Goal: Task Accomplishment & Management: Manage account settings

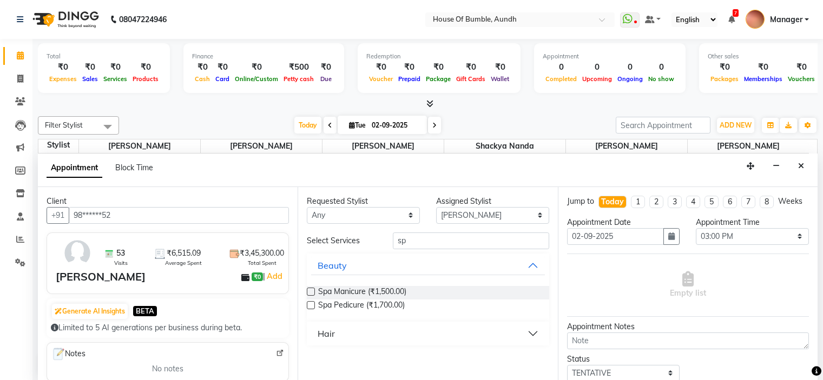
select select "7792"
select select "900"
select select "tentative"
click at [805, 166] on button "Close" at bounding box center [801, 166] width 16 height 17
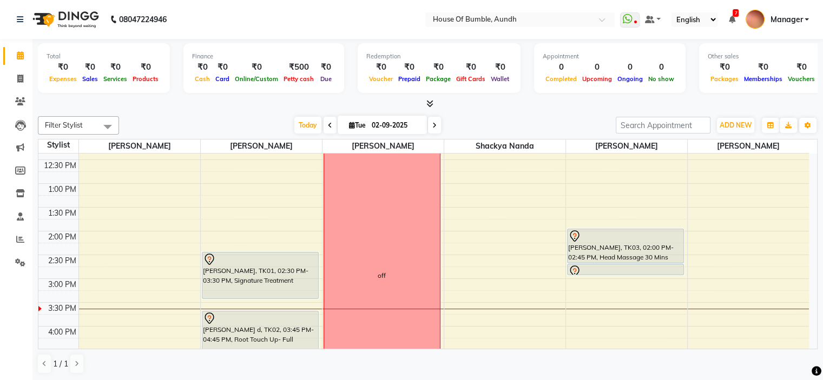
scroll to position [262, 0]
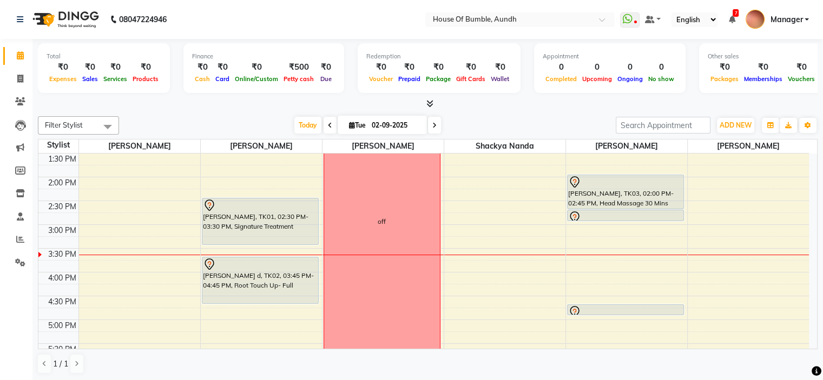
click at [578, 220] on div "[PERSON_NAME], TK04, 02:45 PM-03:00 PM, Eyebrows Threading" at bounding box center [625, 216] width 117 height 12
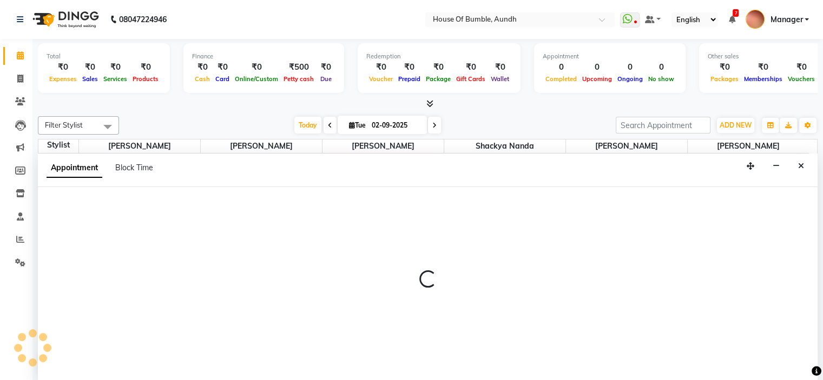
select select "7792"
select select "885"
select select "tentative"
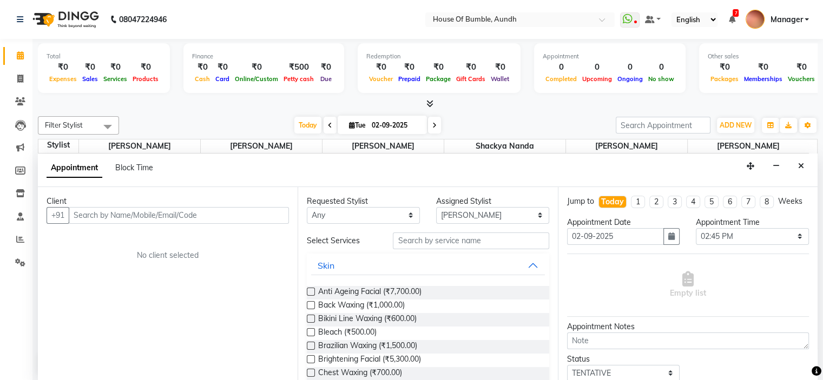
click at [235, 215] on input "text" at bounding box center [179, 215] width 220 height 17
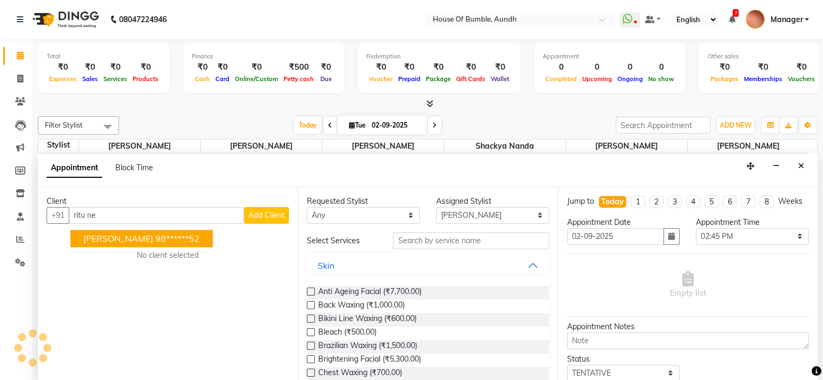
click at [167, 237] on ngb-highlight "98******52" at bounding box center [177, 238] width 44 height 11
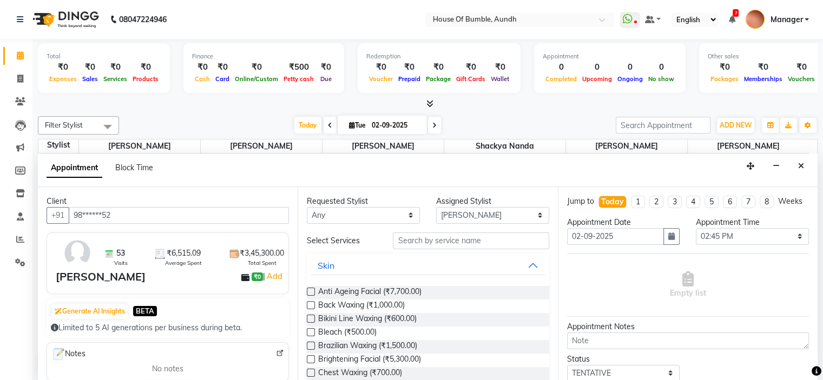
type input "98******52"
click at [426, 239] on input "text" at bounding box center [471, 241] width 156 height 17
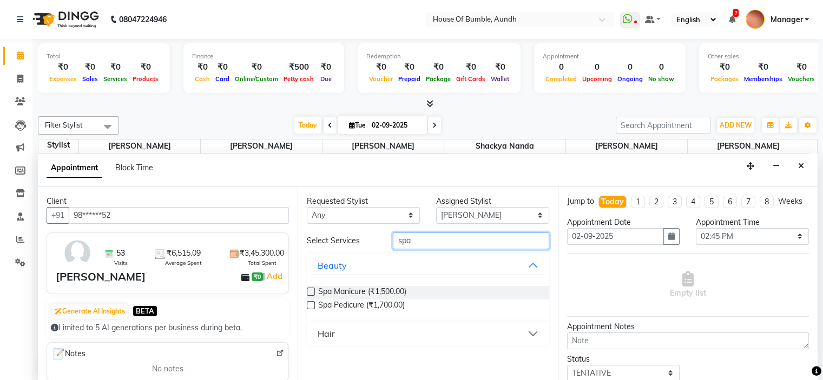
type input "spa"
click at [311, 304] on label at bounding box center [311, 305] width 8 height 8
click at [311, 304] on input "checkbox" at bounding box center [310, 306] width 7 height 7
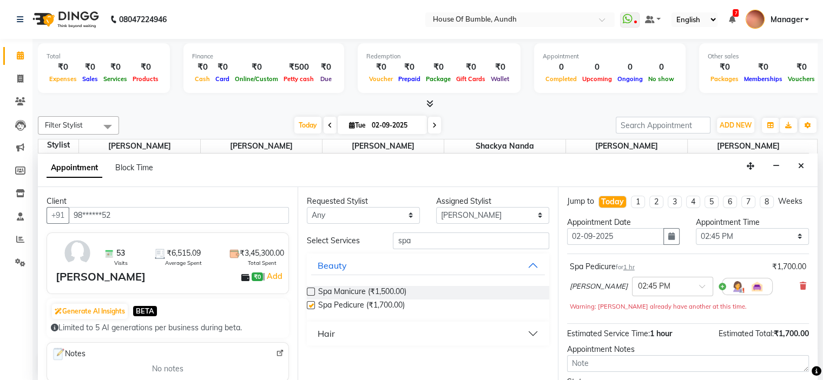
checkbox input "false"
click at [311, 290] on label at bounding box center [311, 292] width 8 height 8
click at [311, 290] on input "checkbox" at bounding box center [310, 293] width 7 height 7
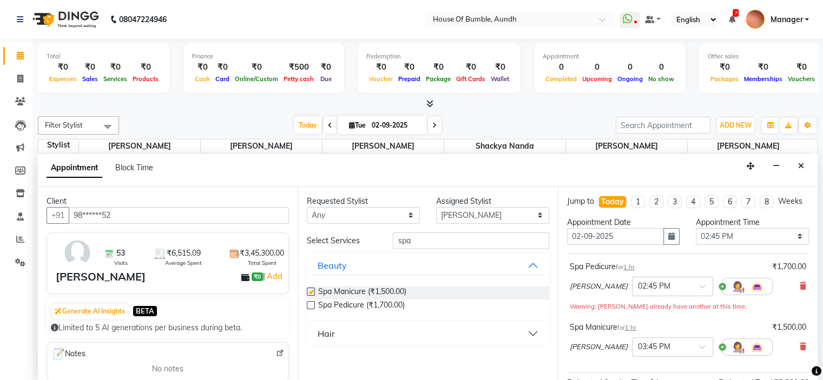
checkbox input "false"
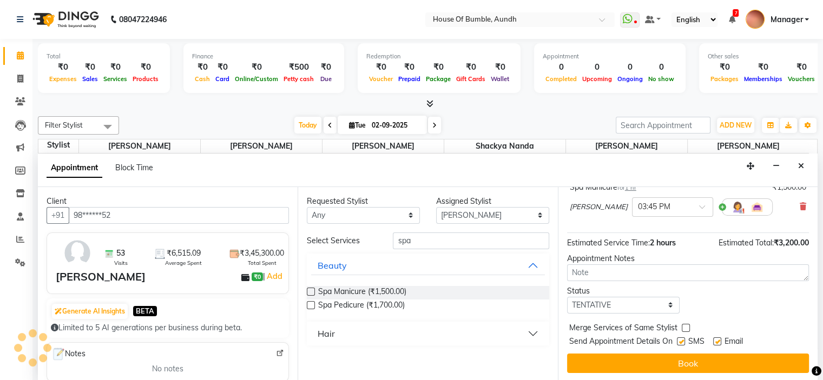
scroll to position [150, 0]
click at [524, 237] on input "spa" at bounding box center [471, 241] width 156 height 17
type input "s"
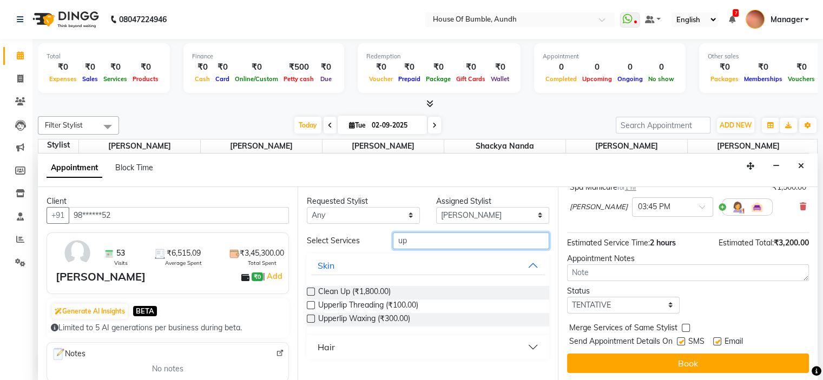
type input "up"
click at [313, 303] on label at bounding box center [311, 305] width 8 height 8
click at [313, 303] on input "checkbox" at bounding box center [310, 306] width 7 height 7
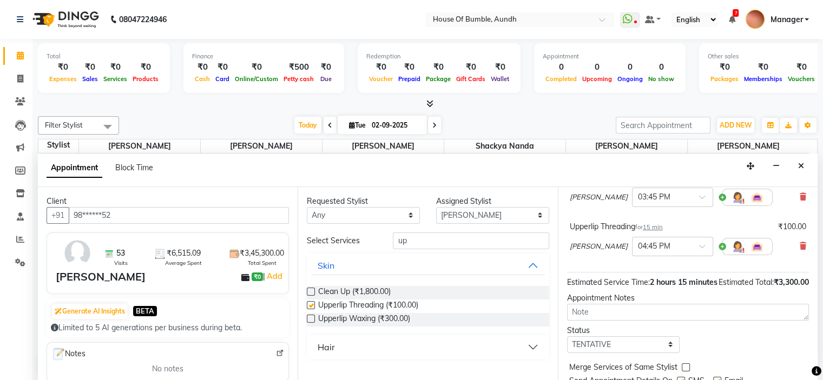
checkbox input "false"
click at [493, 244] on input "up" at bounding box center [471, 241] width 156 height 17
type input "u"
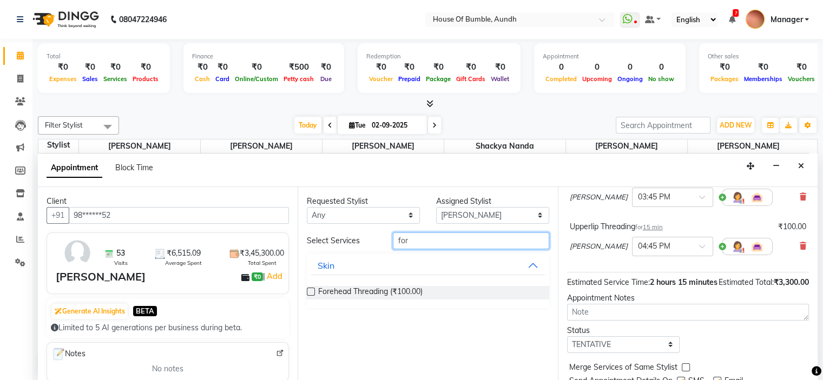
type input "for"
click at [307, 288] on label at bounding box center [311, 292] width 8 height 8
click at [307, 290] on input "checkbox" at bounding box center [310, 293] width 7 height 7
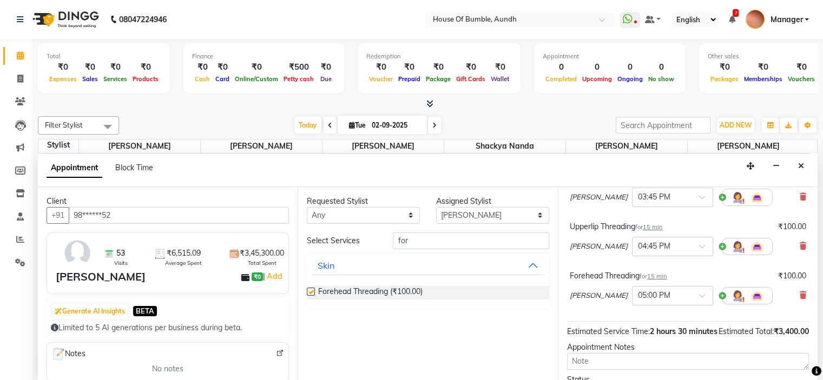
checkbox input "false"
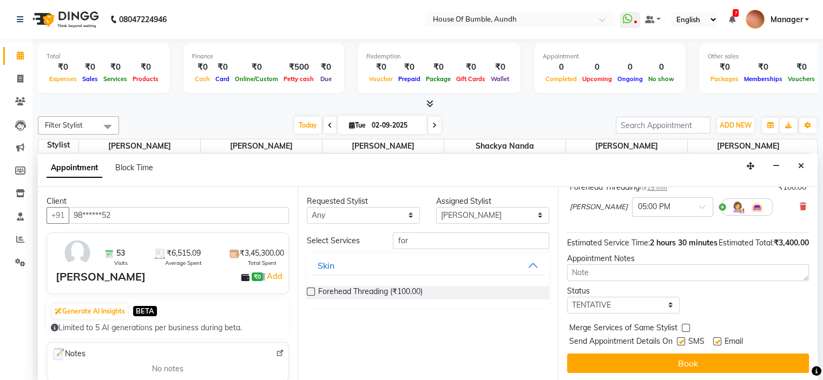
scroll to position [260, 0]
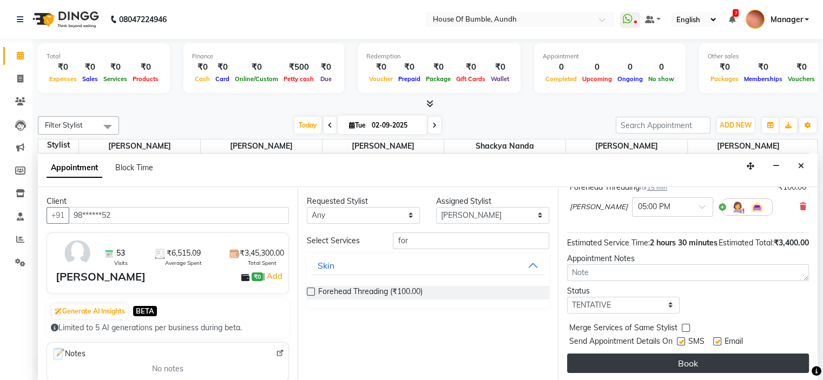
click at [697, 363] on button "Book" at bounding box center [688, 363] width 242 height 19
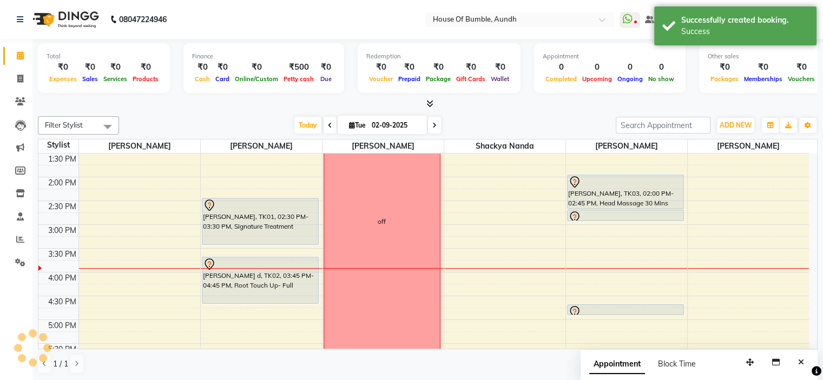
scroll to position [0, 0]
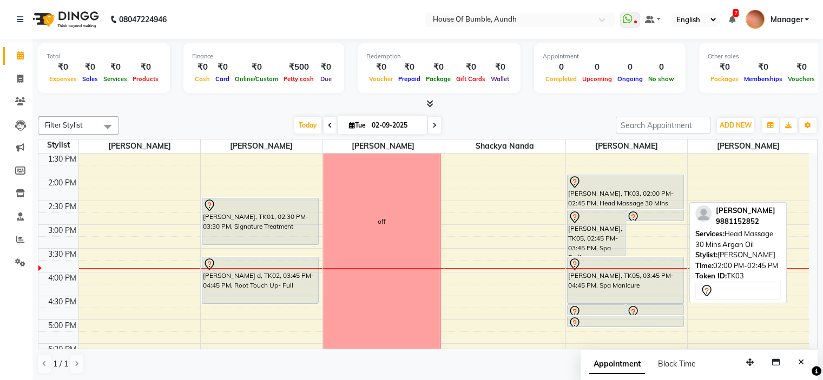
click at [608, 203] on div "[PERSON_NAME], TK03, 02:00 PM-02:45 PM, Head Massage 30 Mins Argan Oil" at bounding box center [626, 192] width 116 height 34
select select "7"
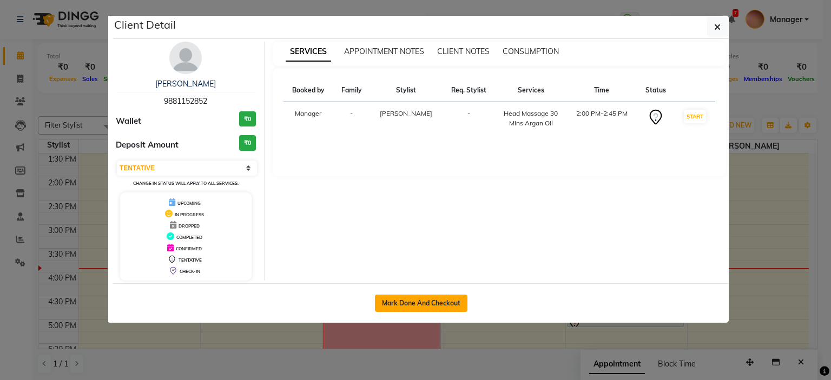
click at [449, 298] on button "Mark Done And Checkout" at bounding box center [421, 303] width 93 height 17
select select "service"
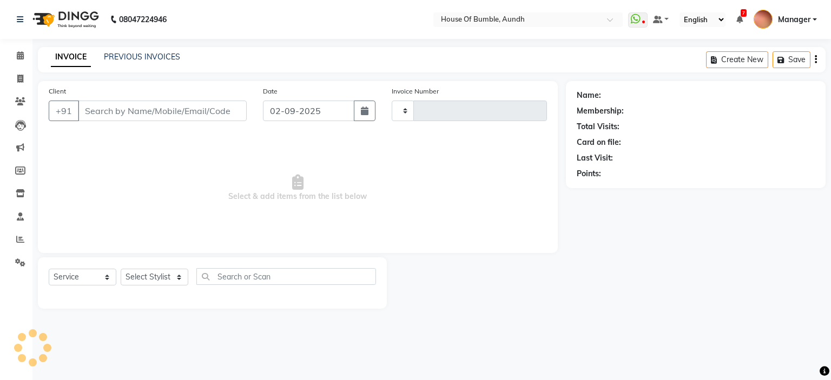
type input "1283"
select select "581"
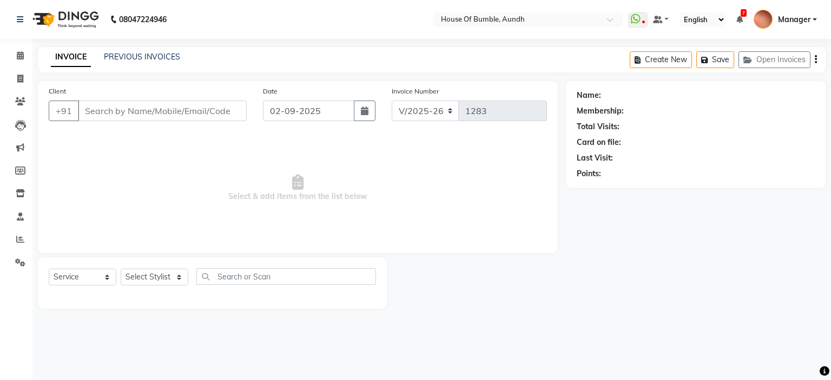
type input "98******52"
select select "7792"
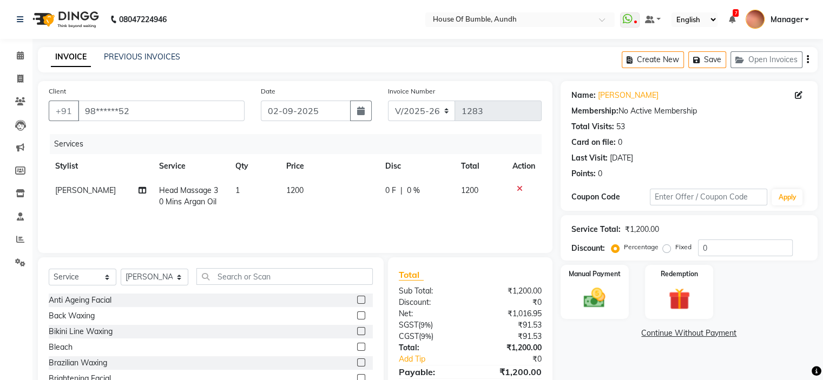
scroll to position [53, 0]
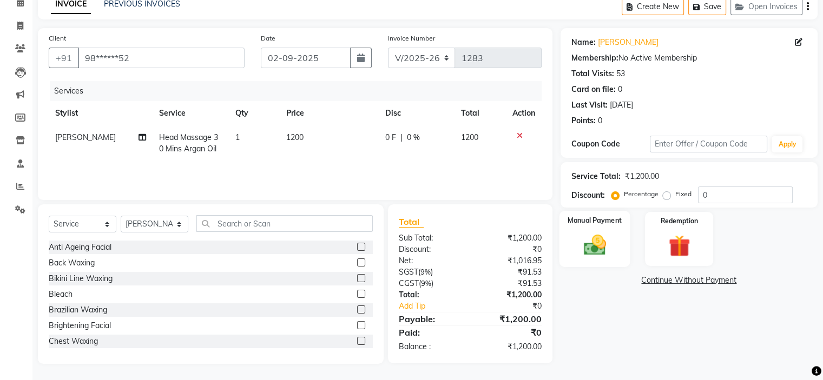
click at [606, 239] on img at bounding box center [594, 246] width 36 height 26
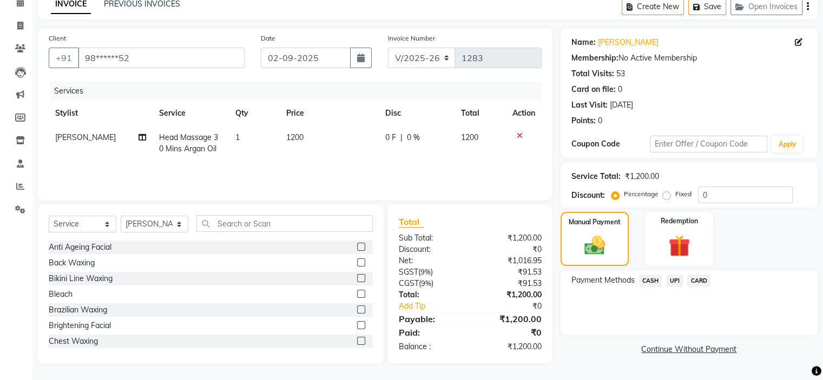
scroll to position [0, 0]
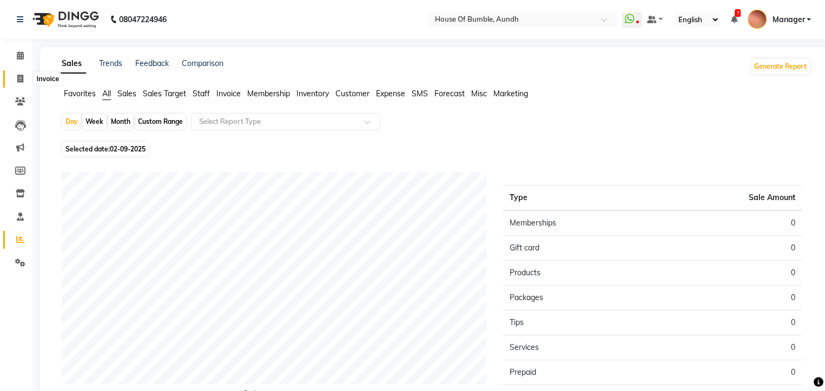
click at [16, 76] on span at bounding box center [20, 79] width 19 height 12
select select "581"
select select "service"
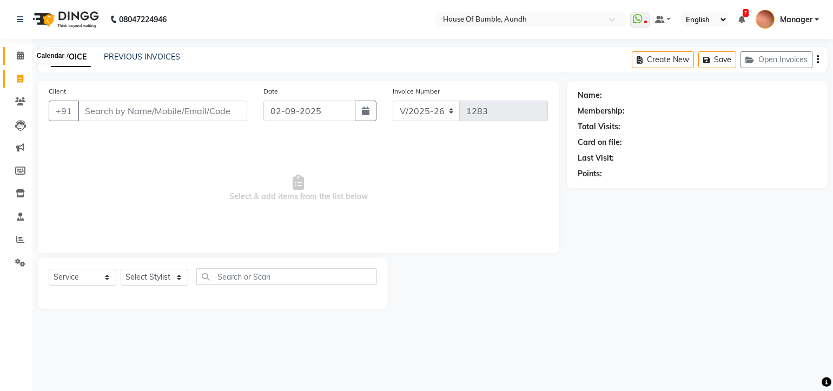
click at [20, 55] on icon at bounding box center [20, 55] width 7 height 8
